Goal: Task Accomplishment & Management: Manage account settings

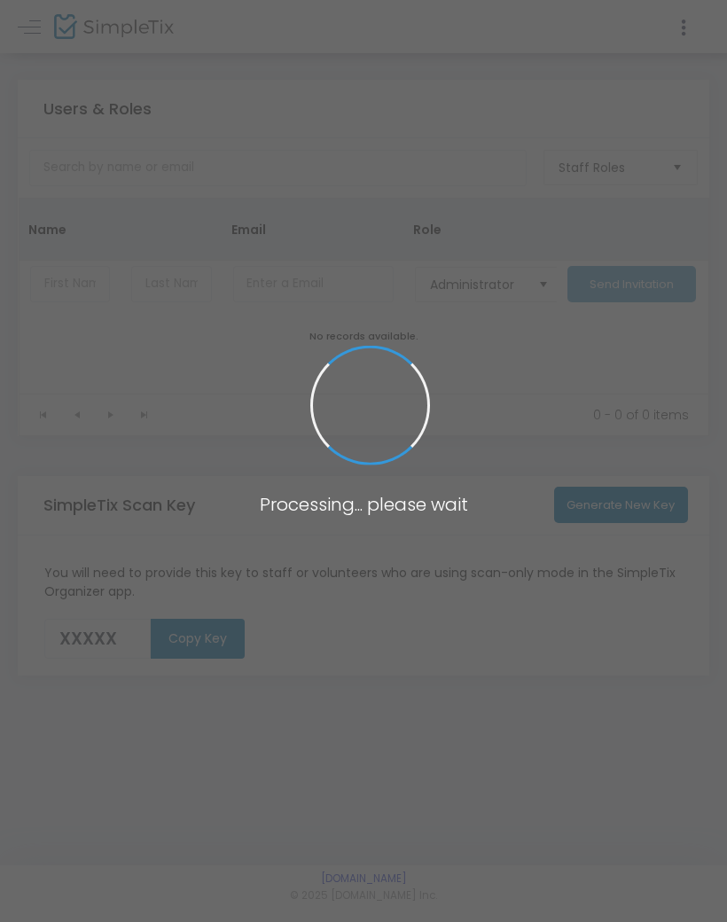
type input "NLMNZ"
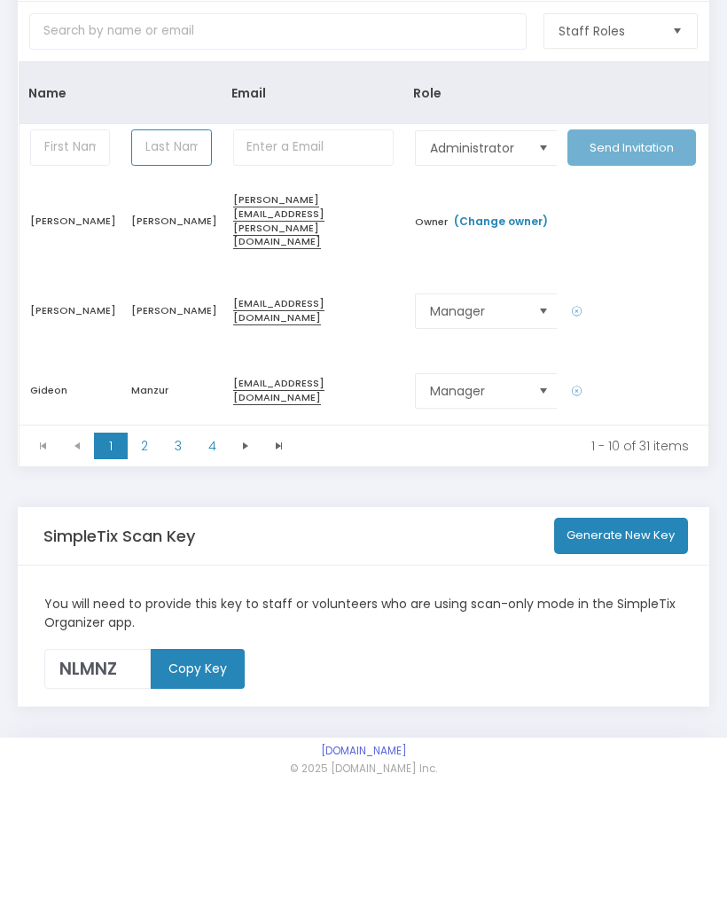
click at [160, 266] on input "Data table" at bounding box center [171, 284] width 80 height 36
type input "A"
click at [65, 266] on input "Data table" at bounding box center [70, 284] width 80 height 36
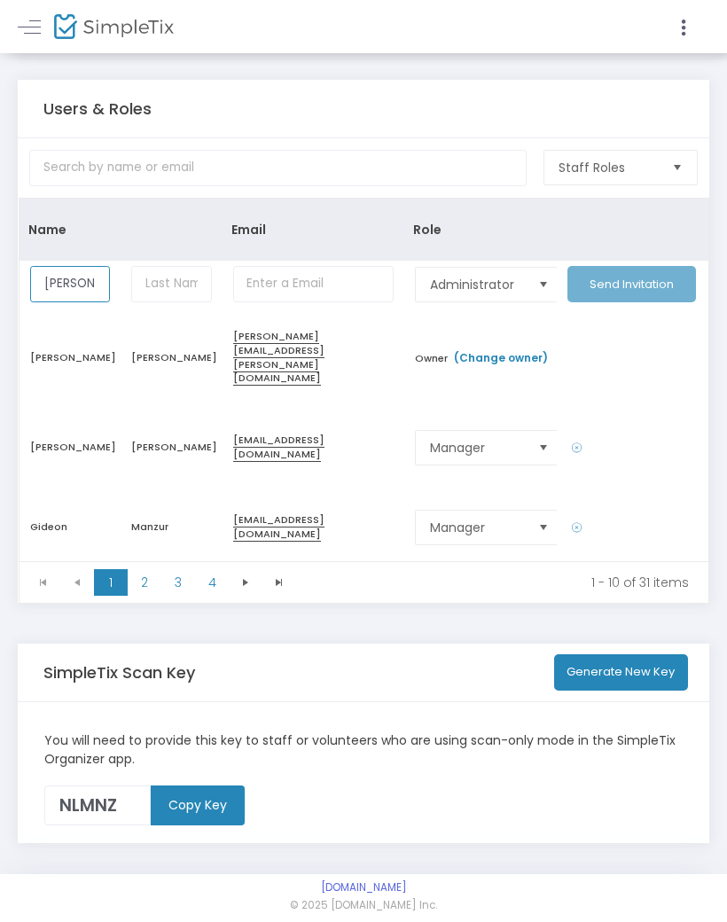
type input "[PERSON_NAME]"
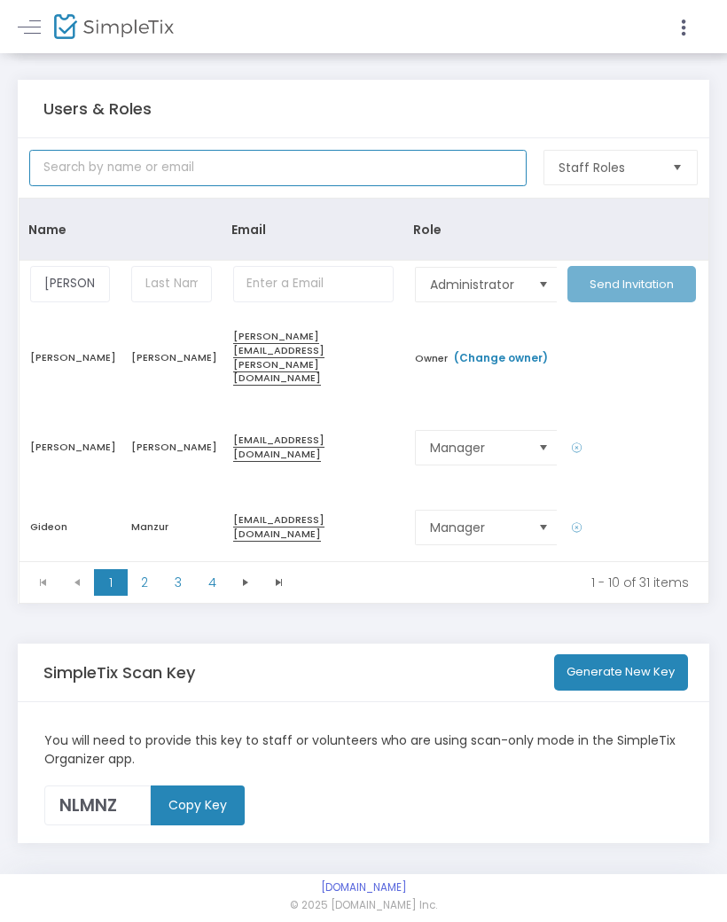
click at [98, 161] on input "text" at bounding box center [277, 168] width 497 height 36
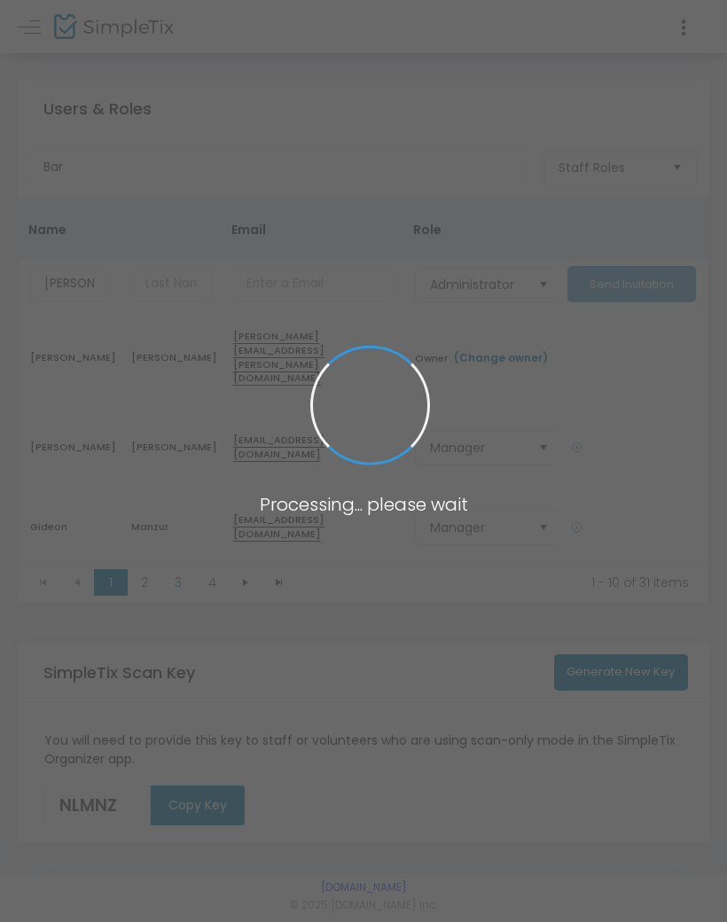
click at [373, 821] on span at bounding box center [363, 461] width 727 height 922
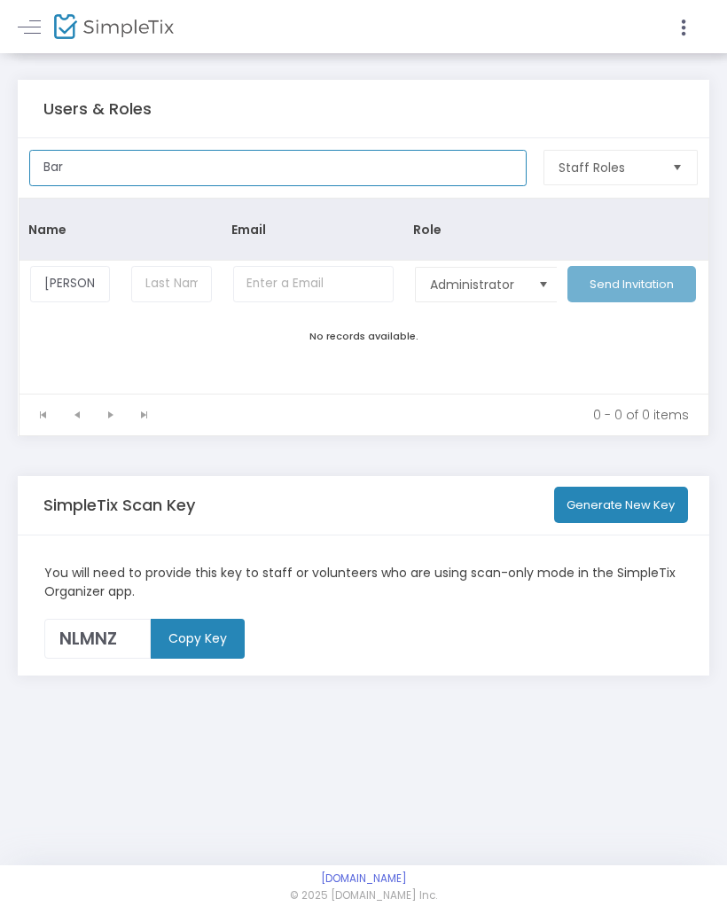
click at [104, 174] on input "Bar" at bounding box center [277, 168] width 497 height 36
type input "B"
type input "App"
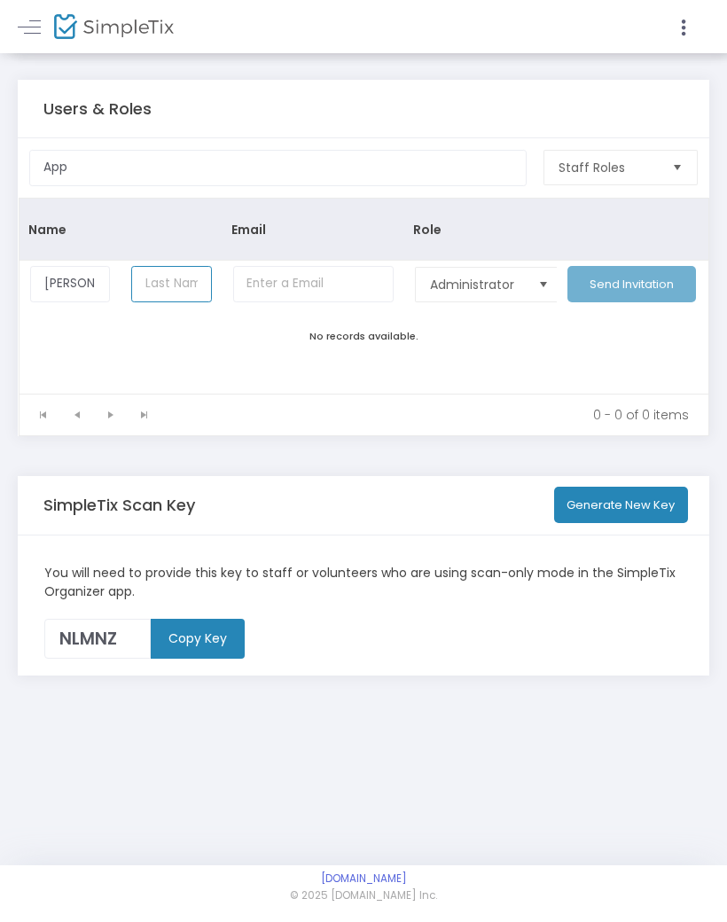
click at [182, 295] on input "Data table" at bounding box center [171, 284] width 80 height 36
type input "App"
